Goal: Task Accomplishment & Management: Complete application form

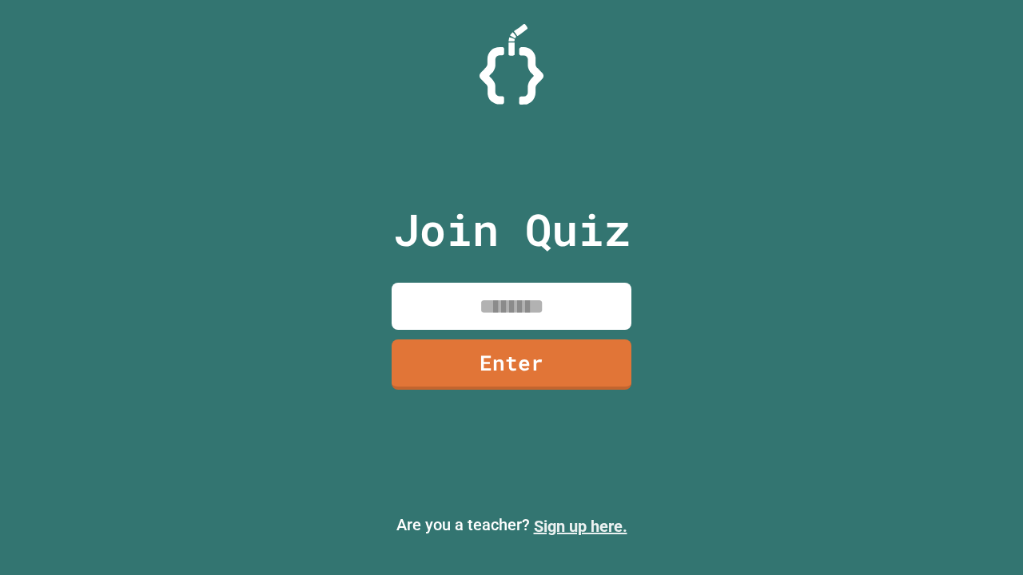
click at [580, 527] on link "Sign up here." at bounding box center [580, 526] width 93 height 19
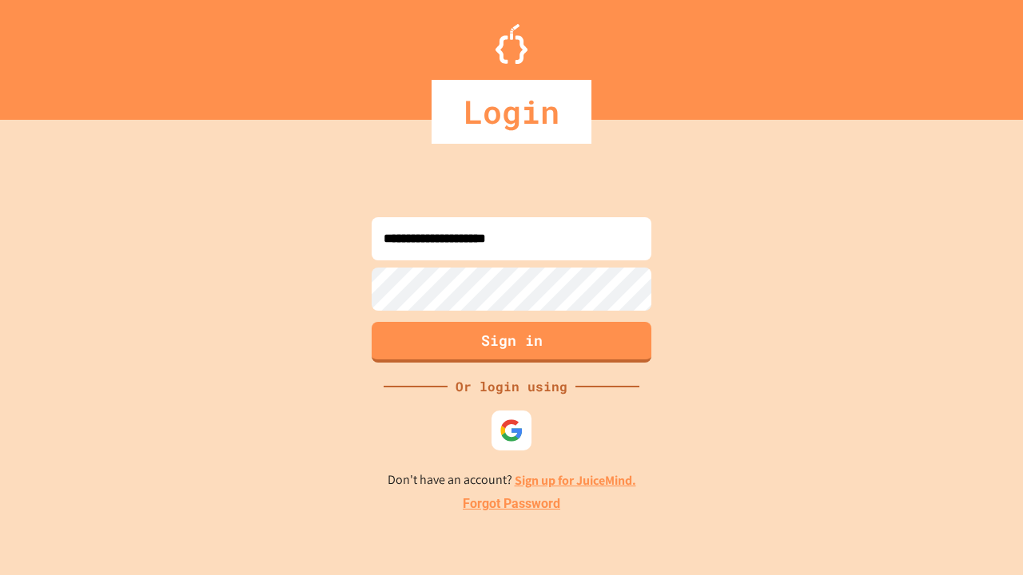
type input "**********"
